Goal: Task Accomplishment & Management: Manage account settings

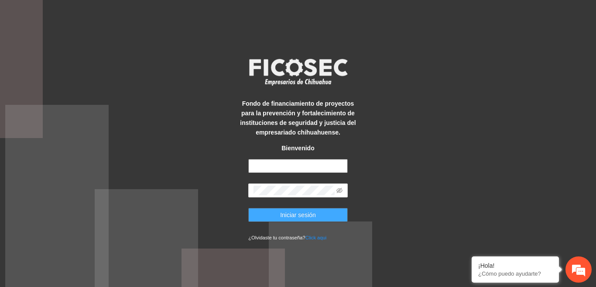
type input "**********"
click at [267, 215] on button "Iniciar sesión" at bounding box center [297, 215] width 99 height 14
click at [287, 216] on span "Iniciar sesión" at bounding box center [298, 215] width 36 height 10
click at [305, 218] on span "Iniciar sesión" at bounding box center [298, 215] width 36 height 10
click at [307, 213] on span "Iniciar sesión" at bounding box center [298, 215] width 36 height 10
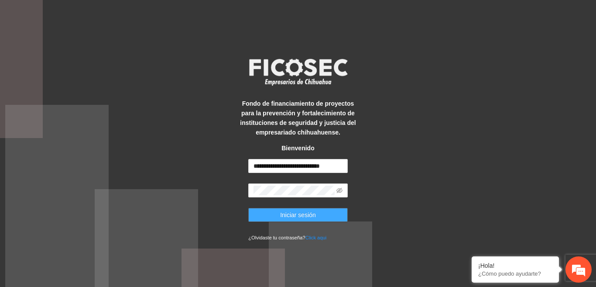
click at [307, 213] on span "Iniciar sesión" at bounding box center [298, 215] width 36 height 10
